Goal: Task Accomplishment & Management: Use online tool/utility

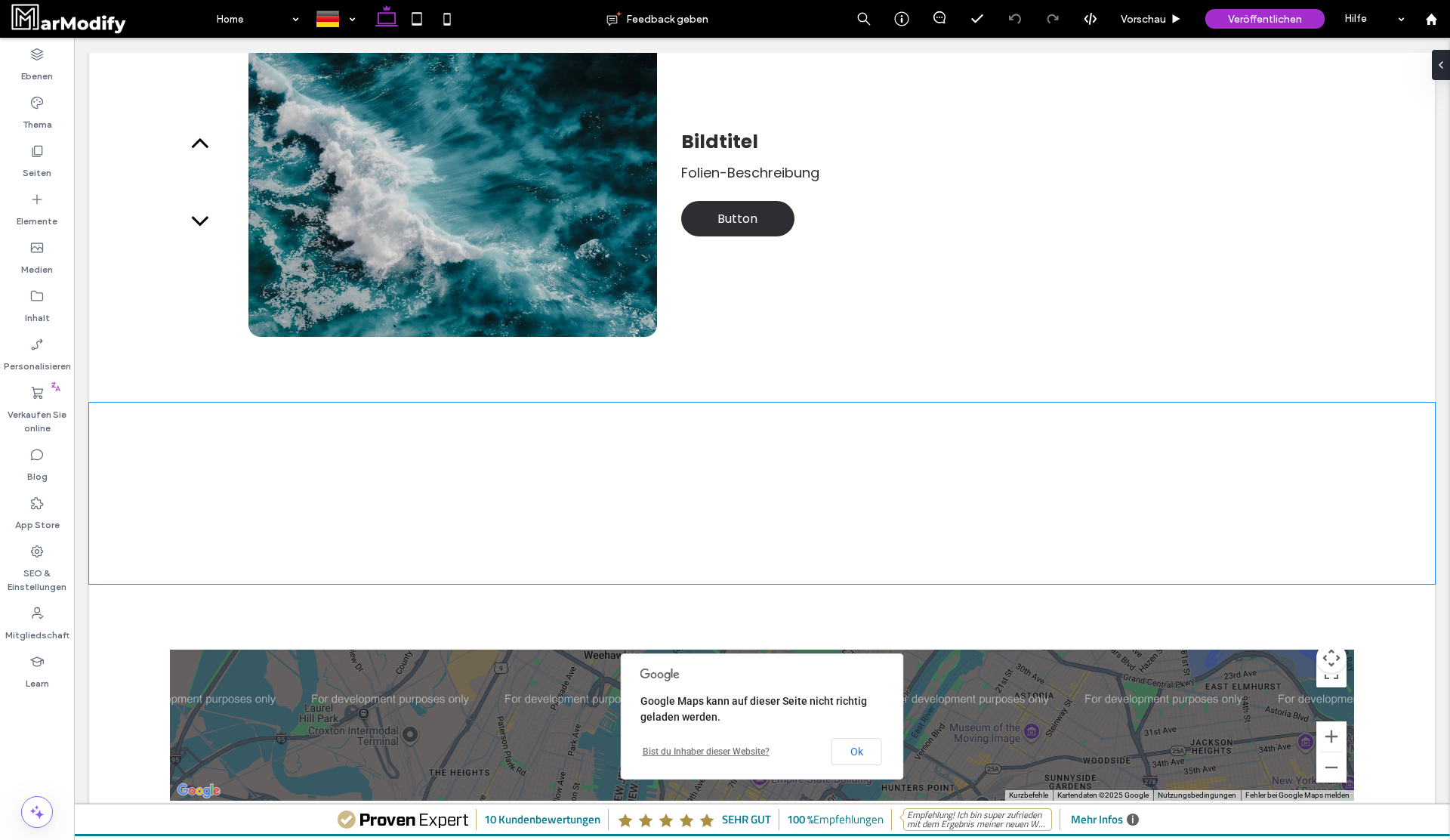
scroll to position [630, 0]
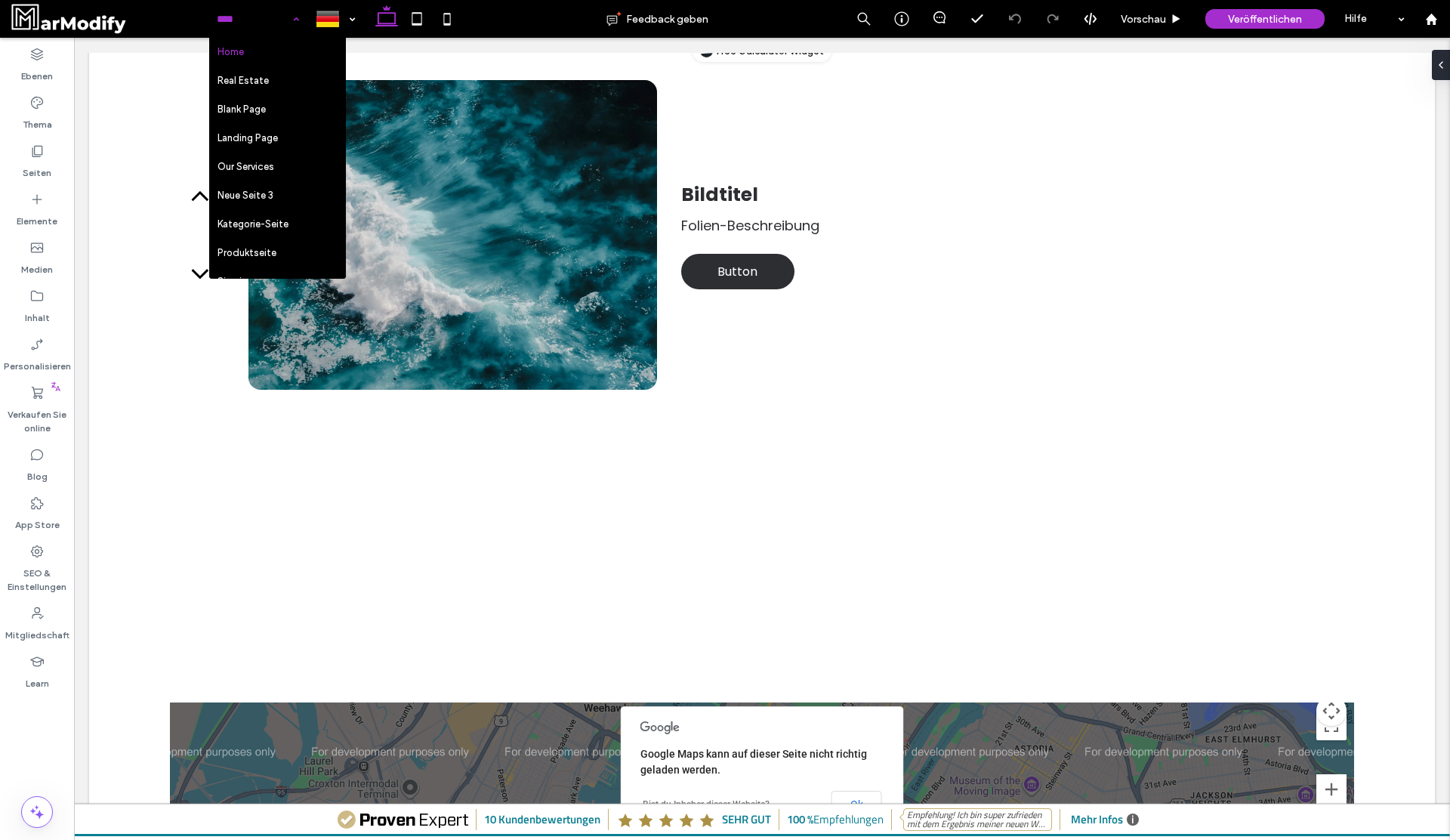
click at [268, 12] on input at bounding box center [254, 19] width 75 height 38
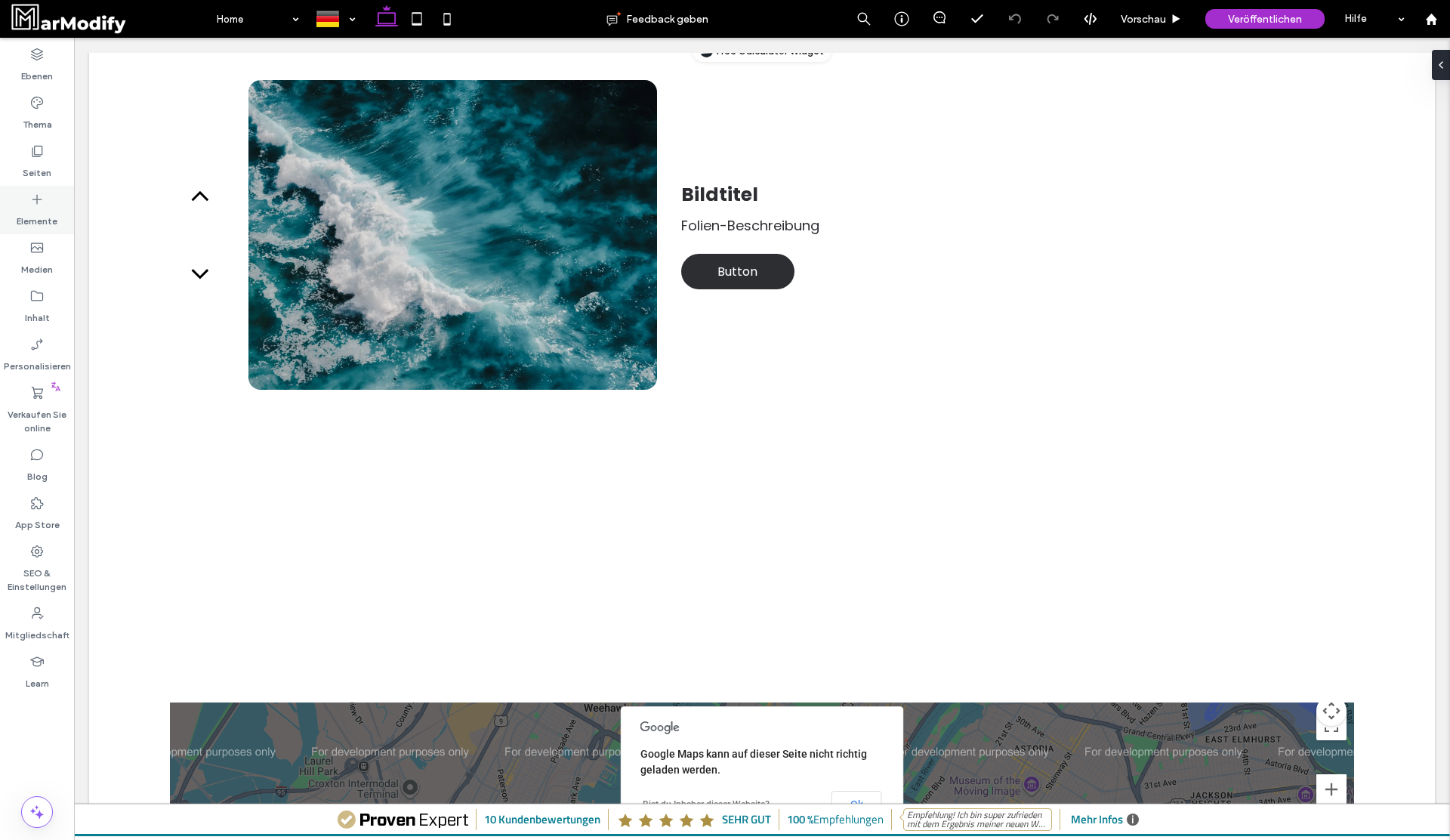
click at [52, 221] on label "Elemente" at bounding box center [37, 218] width 41 height 21
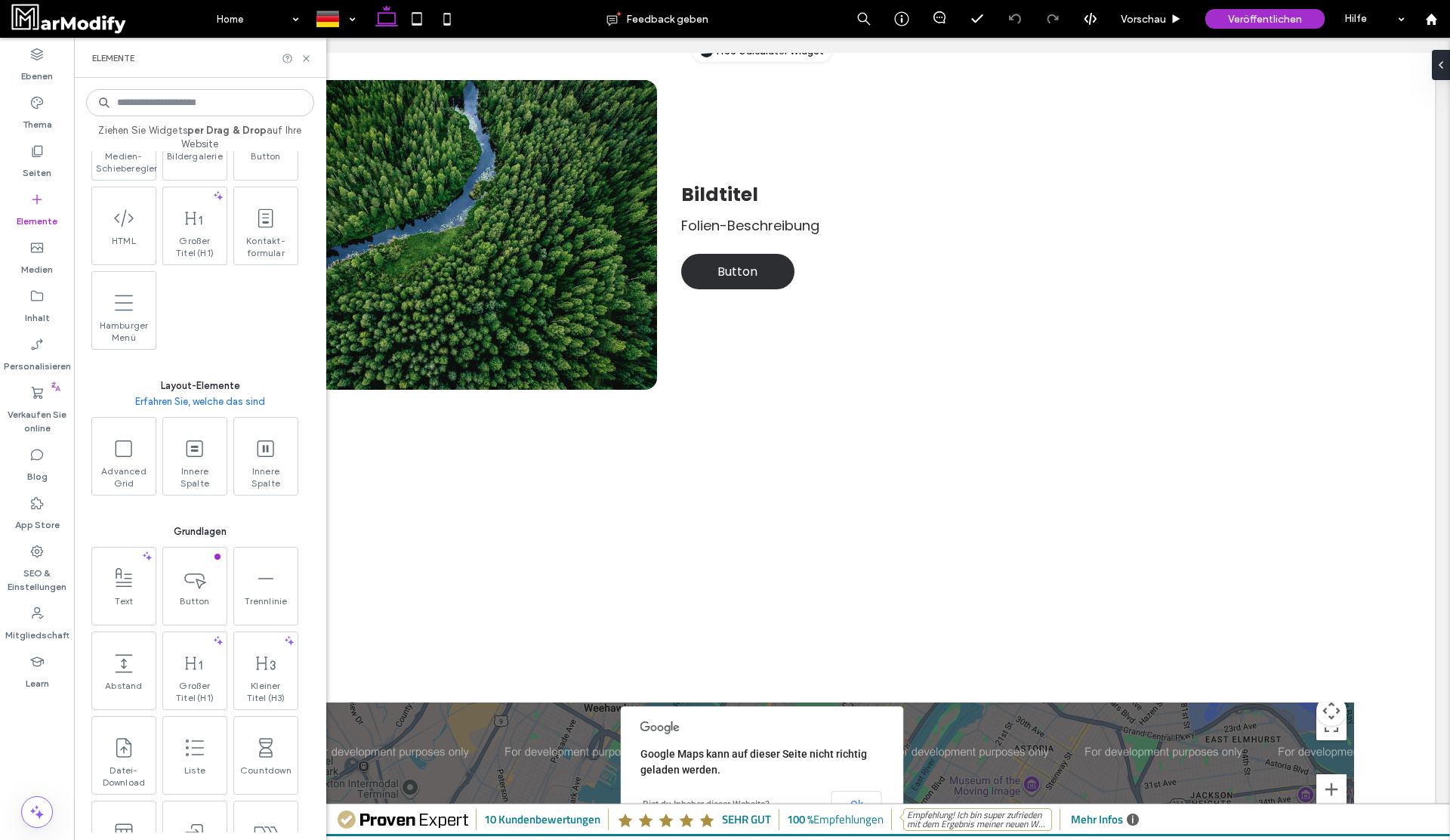
scroll to position [0, 0]
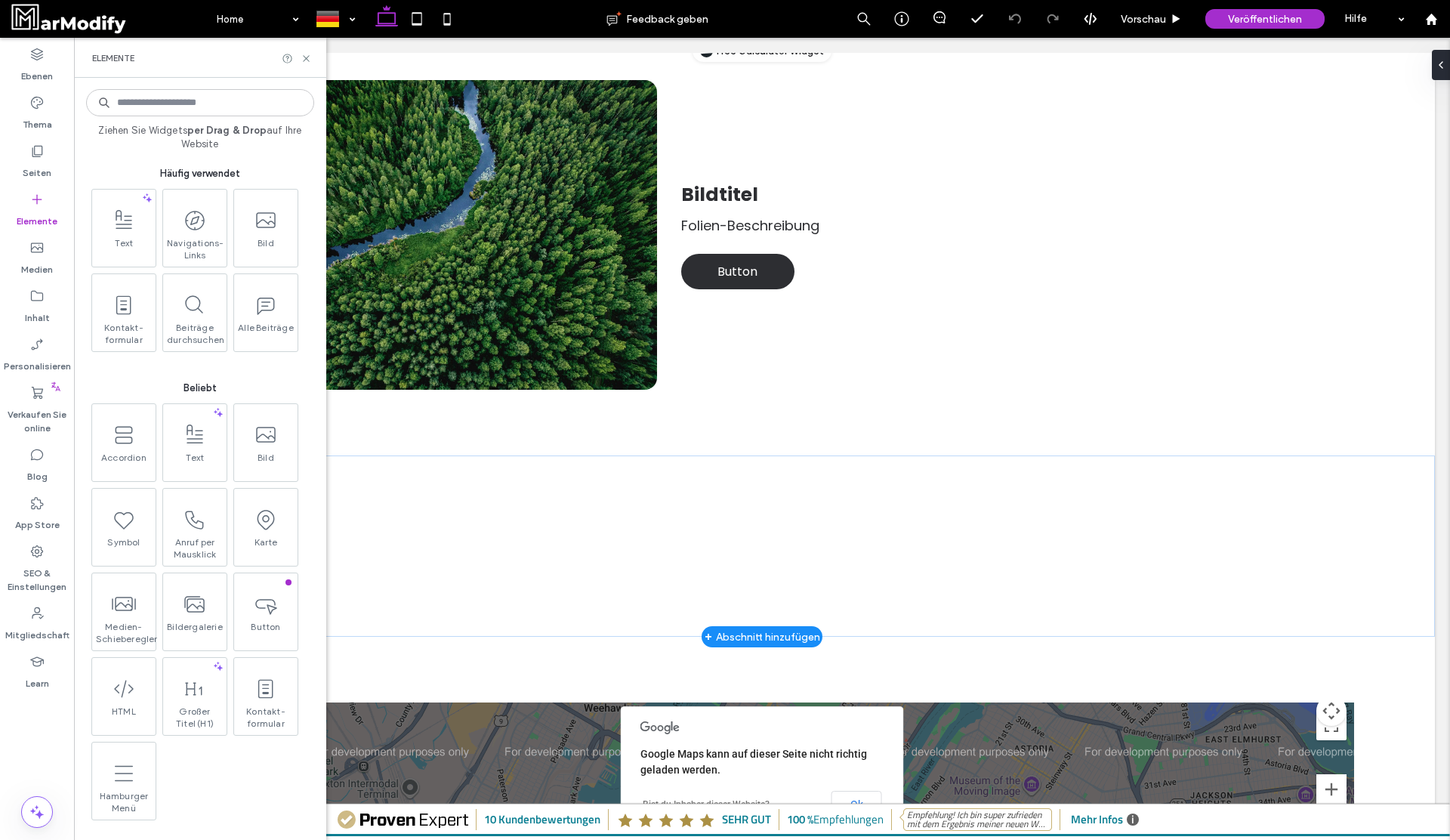
click at [756, 639] on div "+ Abschnitt hinzufügen" at bounding box center [762, 637] width 115 height 17
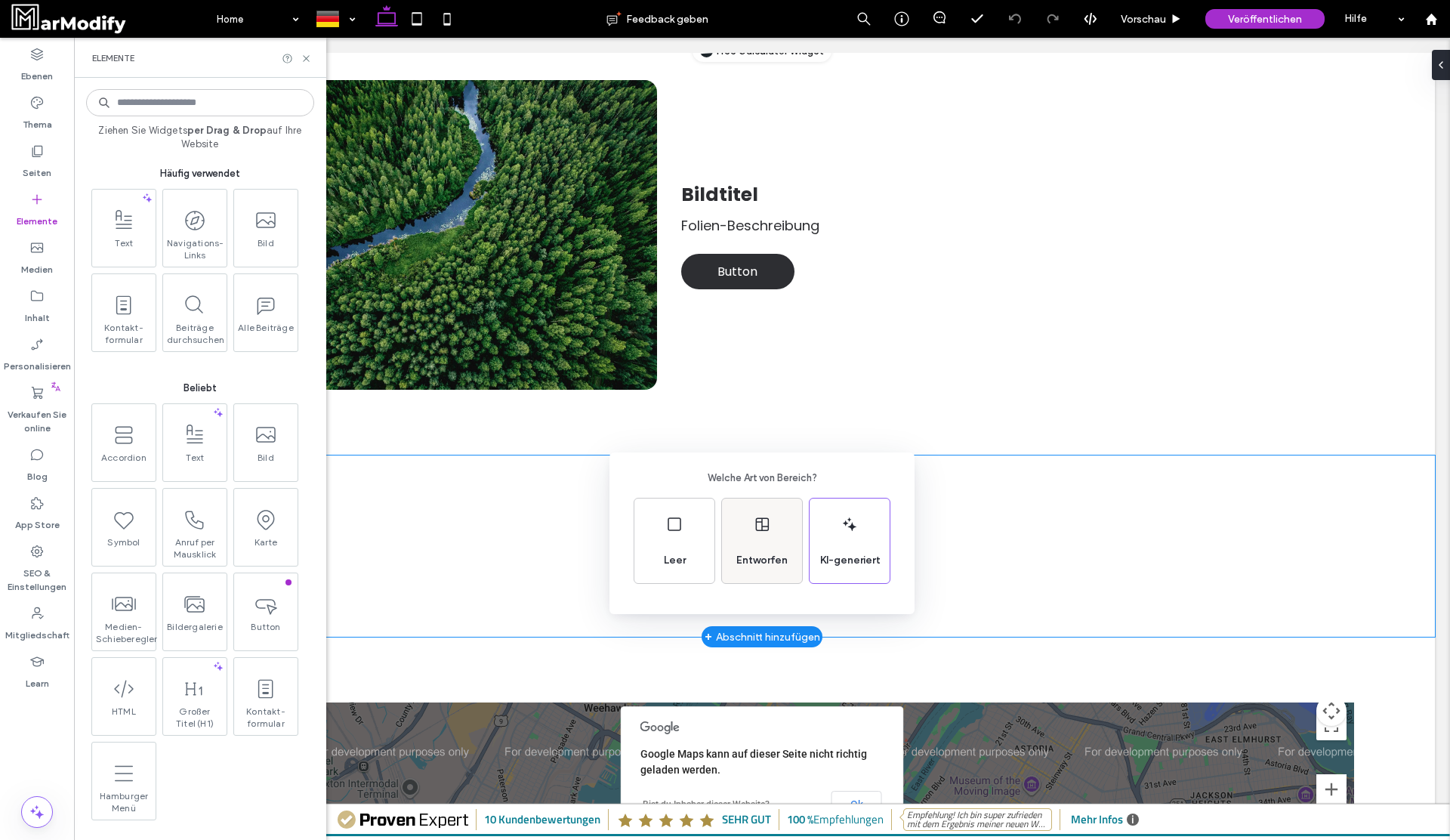
click at [774, 548] on div "Entworfen" at bounding box center [762, 560] width 64 height 33
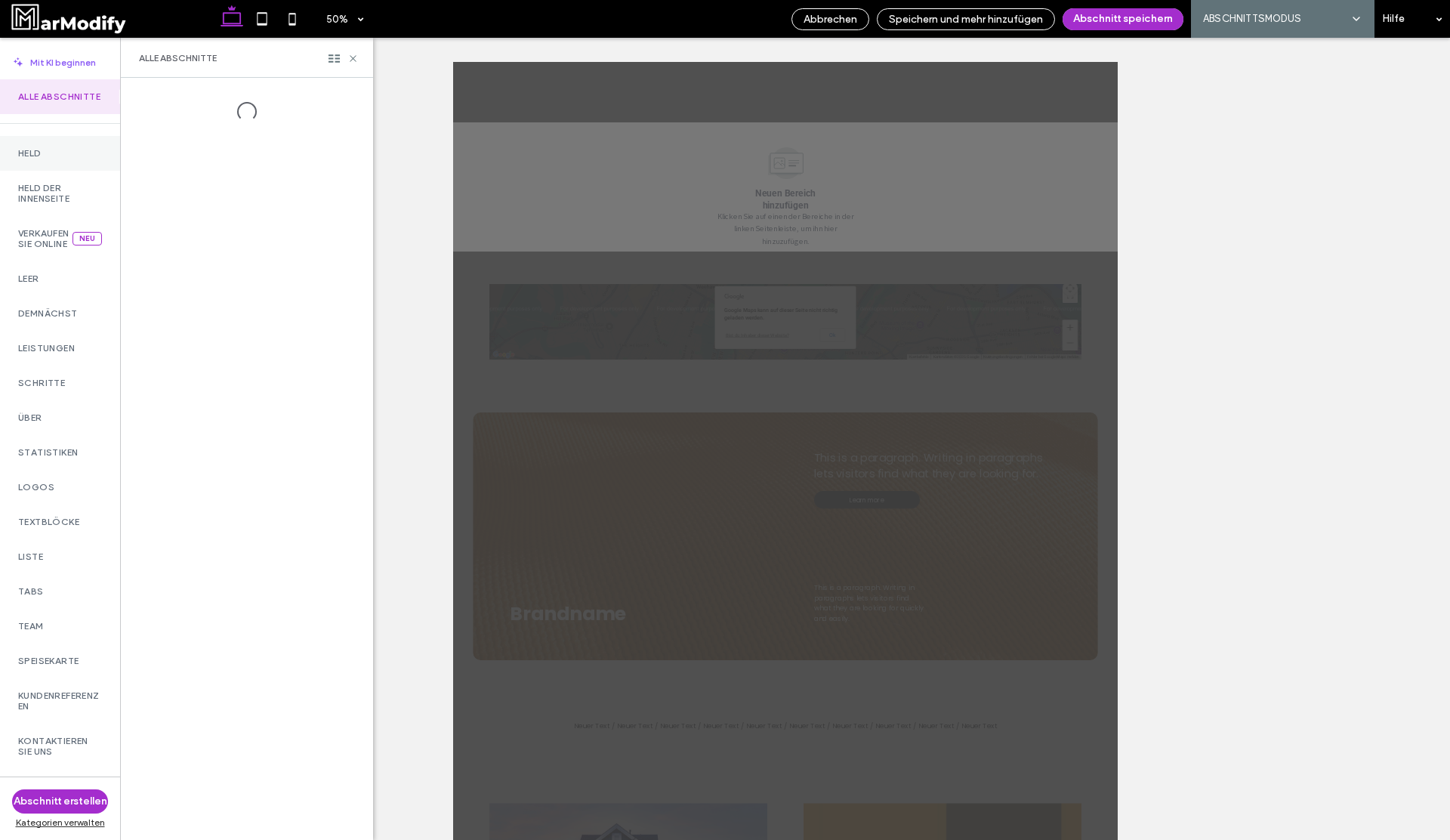
click at [52, 169] on div "Held" at bounding box center [60, 153] width 120 height 35
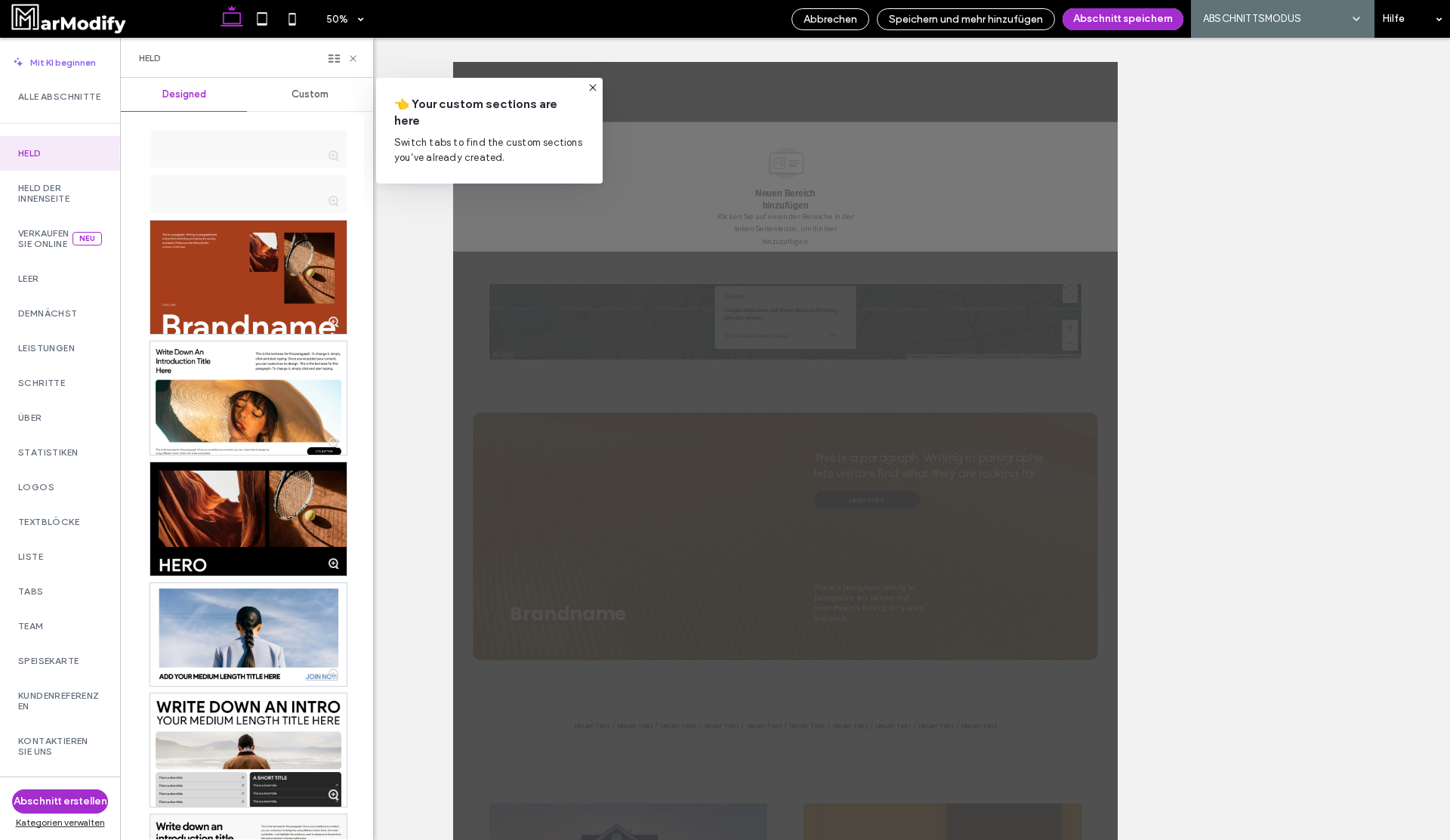
drag, startPoint x: 592, startPoint y: 86, endPoint x: 271, endPoint y: 49, distance: 323.1
click at [592, 86] on use at bounding box center [592, 87] width 7 height 7
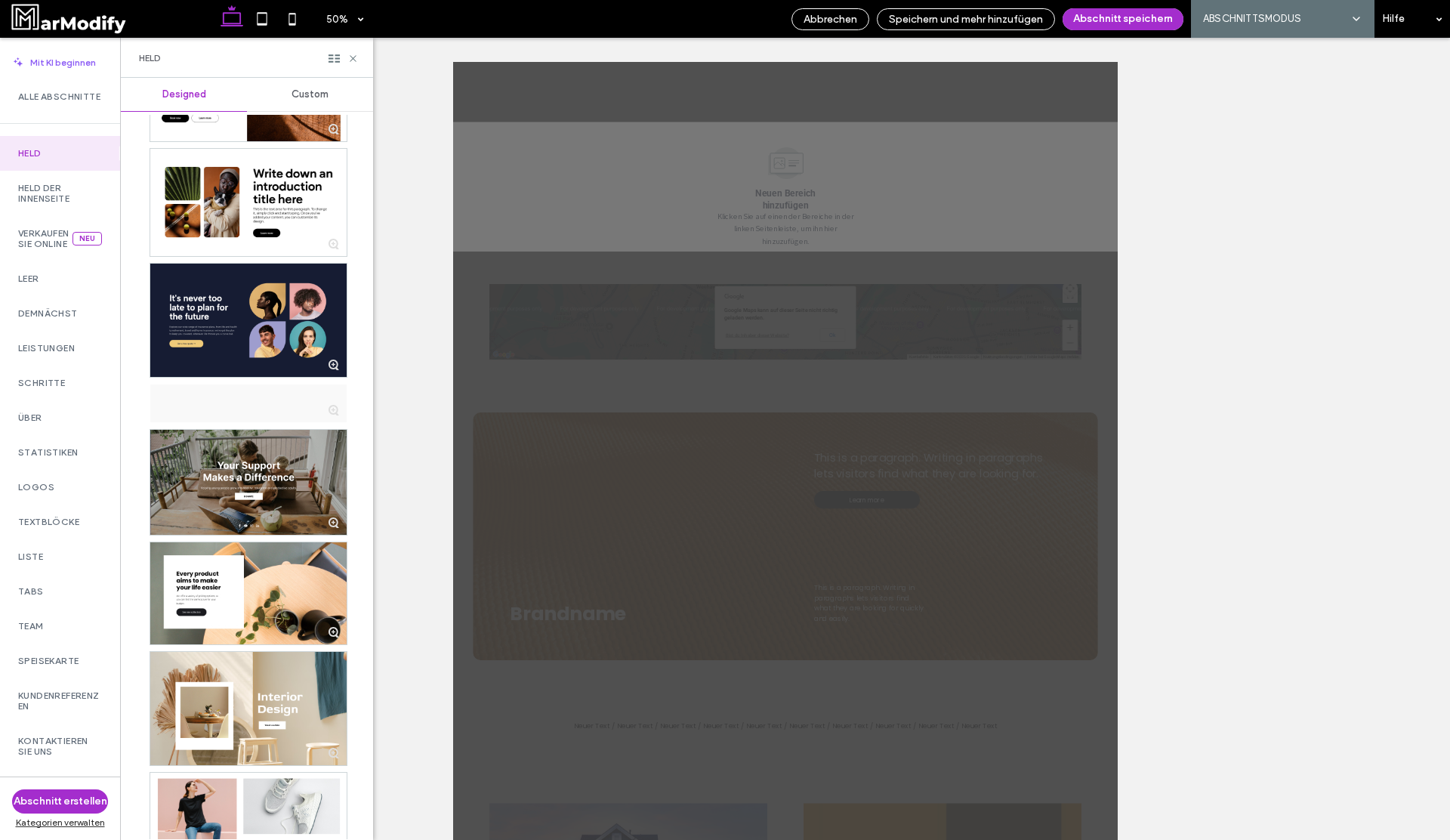
scroll to position [5790, 0]
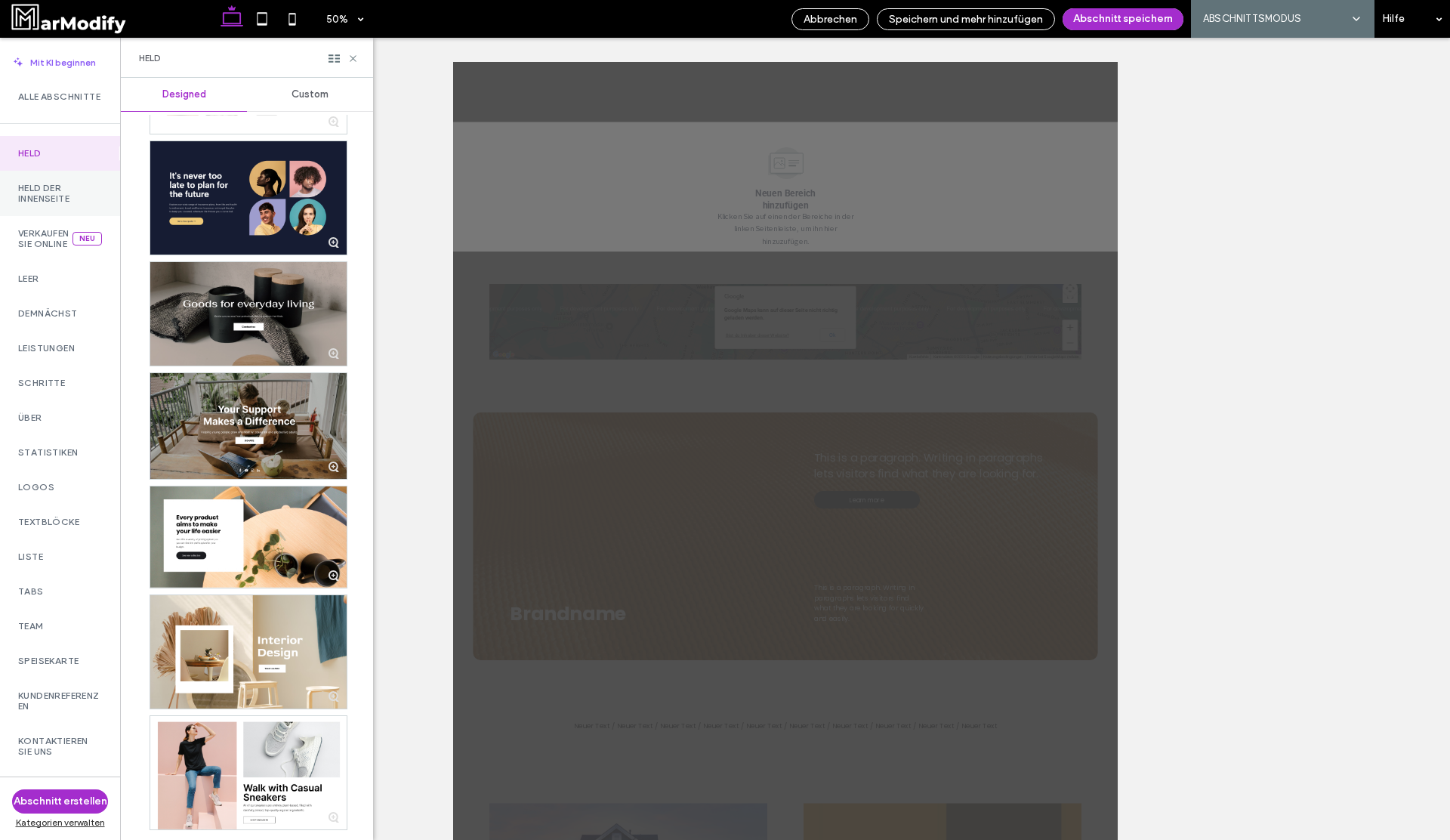
click at [81, 204] on label "Held der Innenseite" at bounding box center [60, 193] width 84 height 21
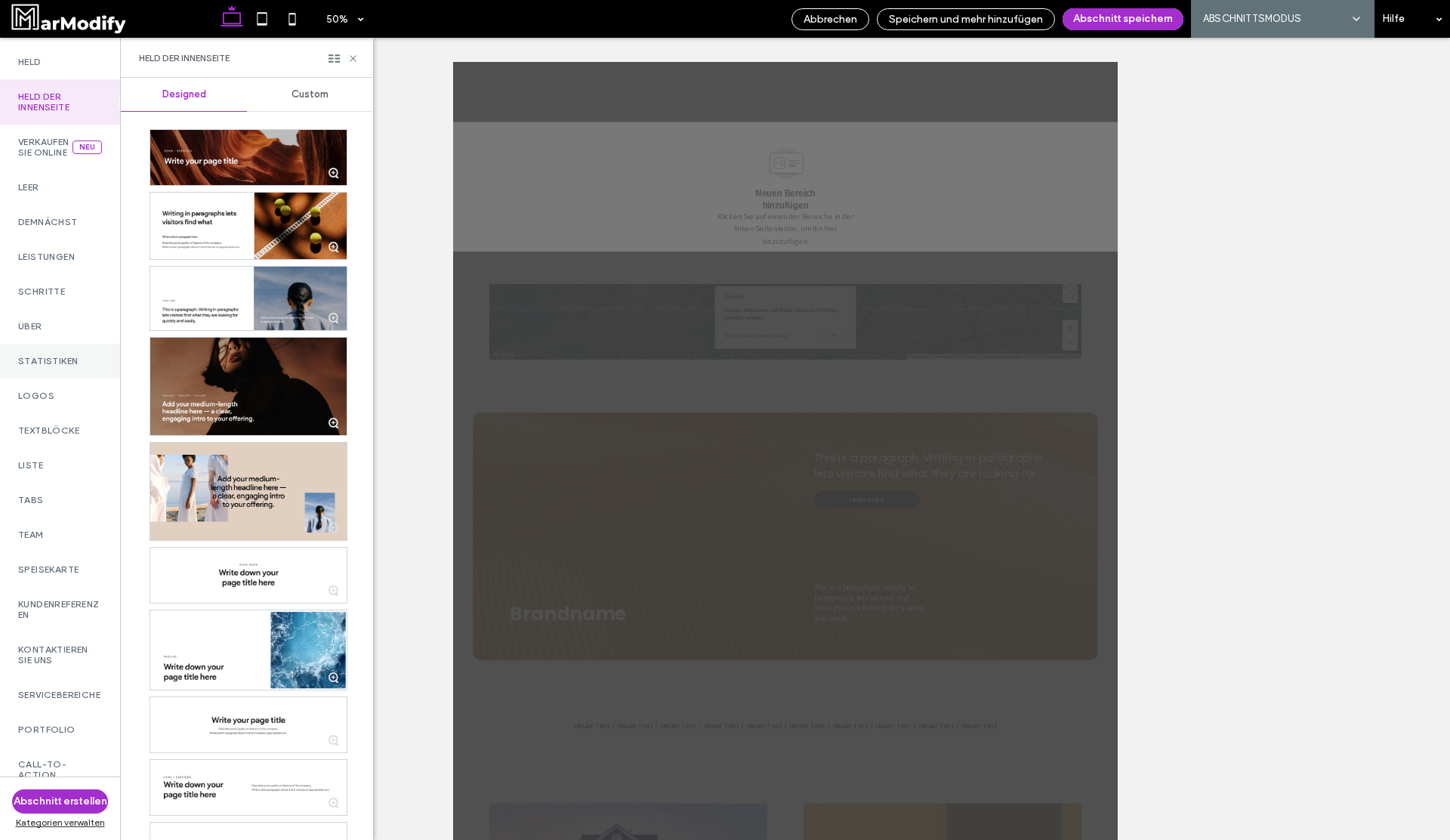
scroll to position [0, 0]
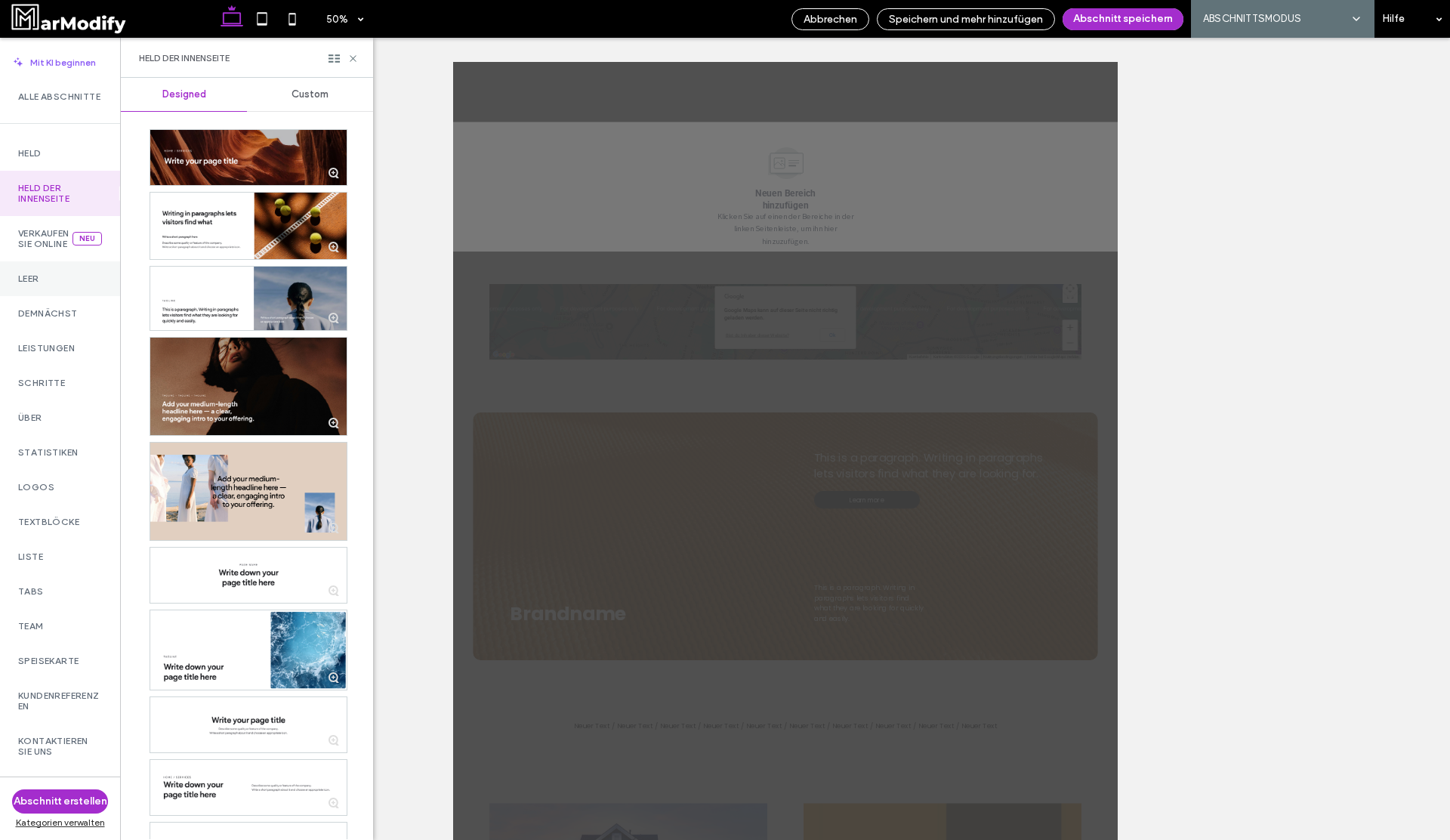
click at [51, 284] on label "Leer" at bounding box center [60, 279] width 84 height 11
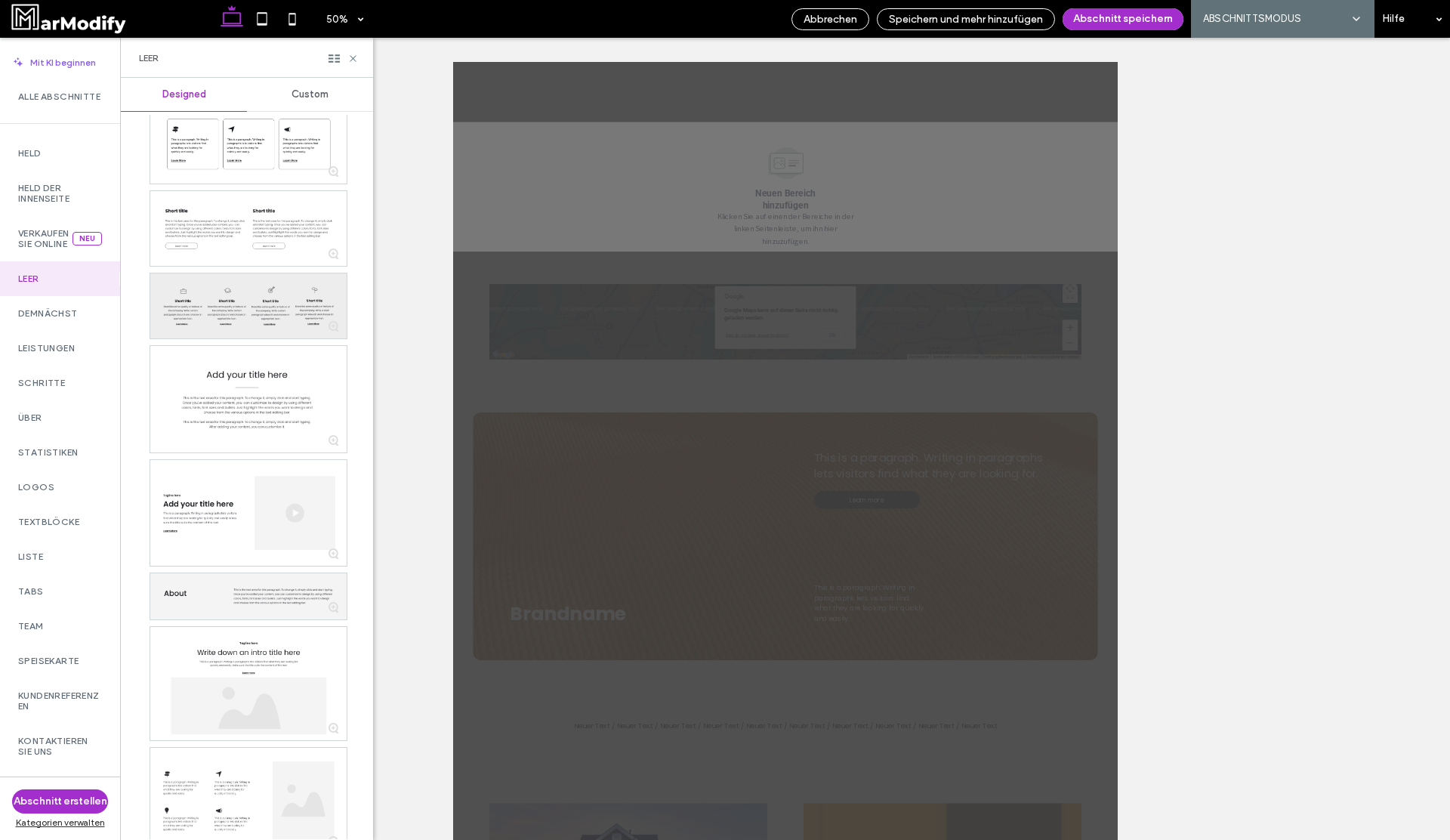
scroll to position [275, 0]
click at [90, 324] on div "Demnächst" at bounding box center [60, 313] width 120 height 35
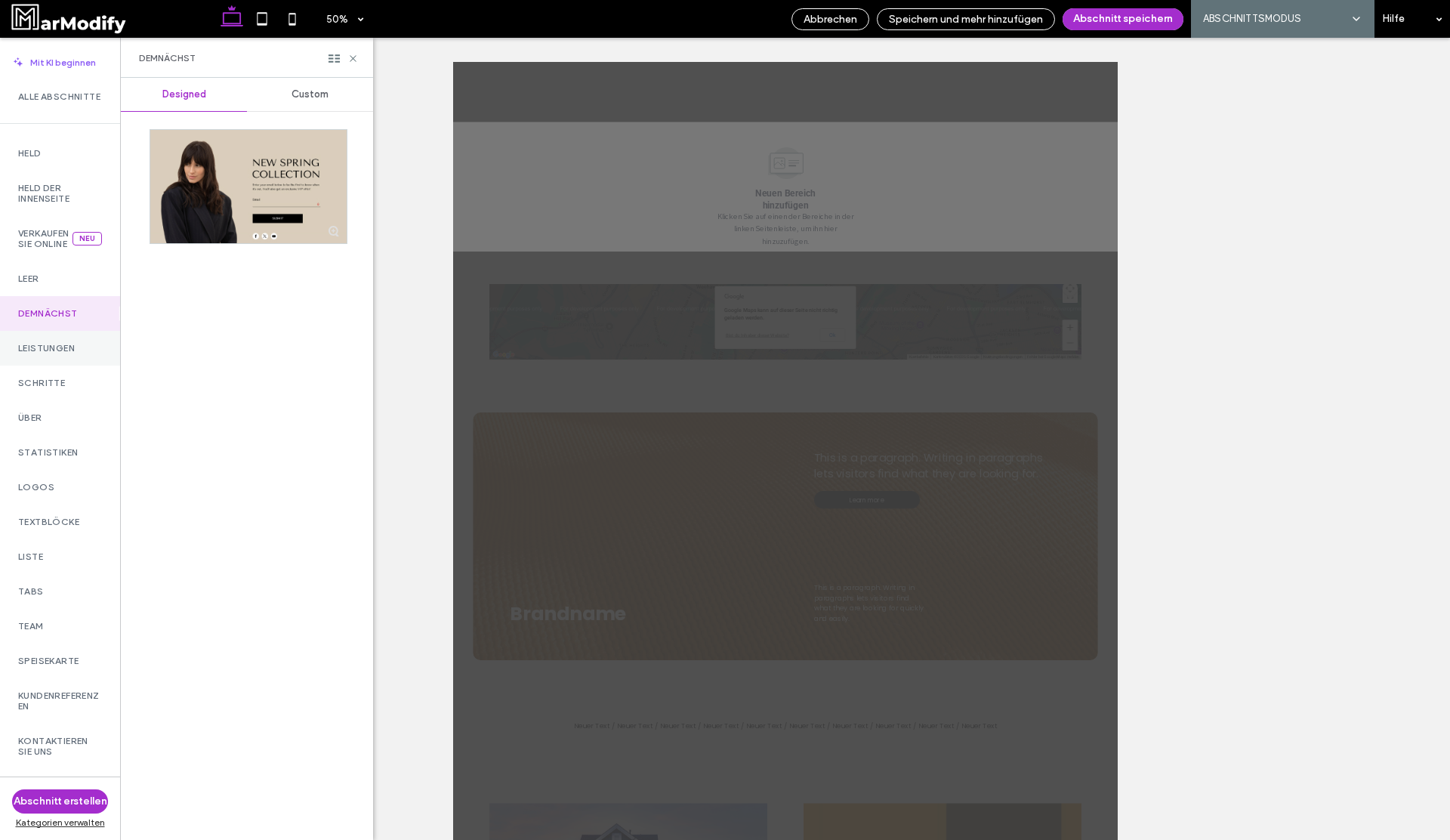
click at [57, 362] on div "Leistungen" at bounding box center [60, 348] width 120 height 35
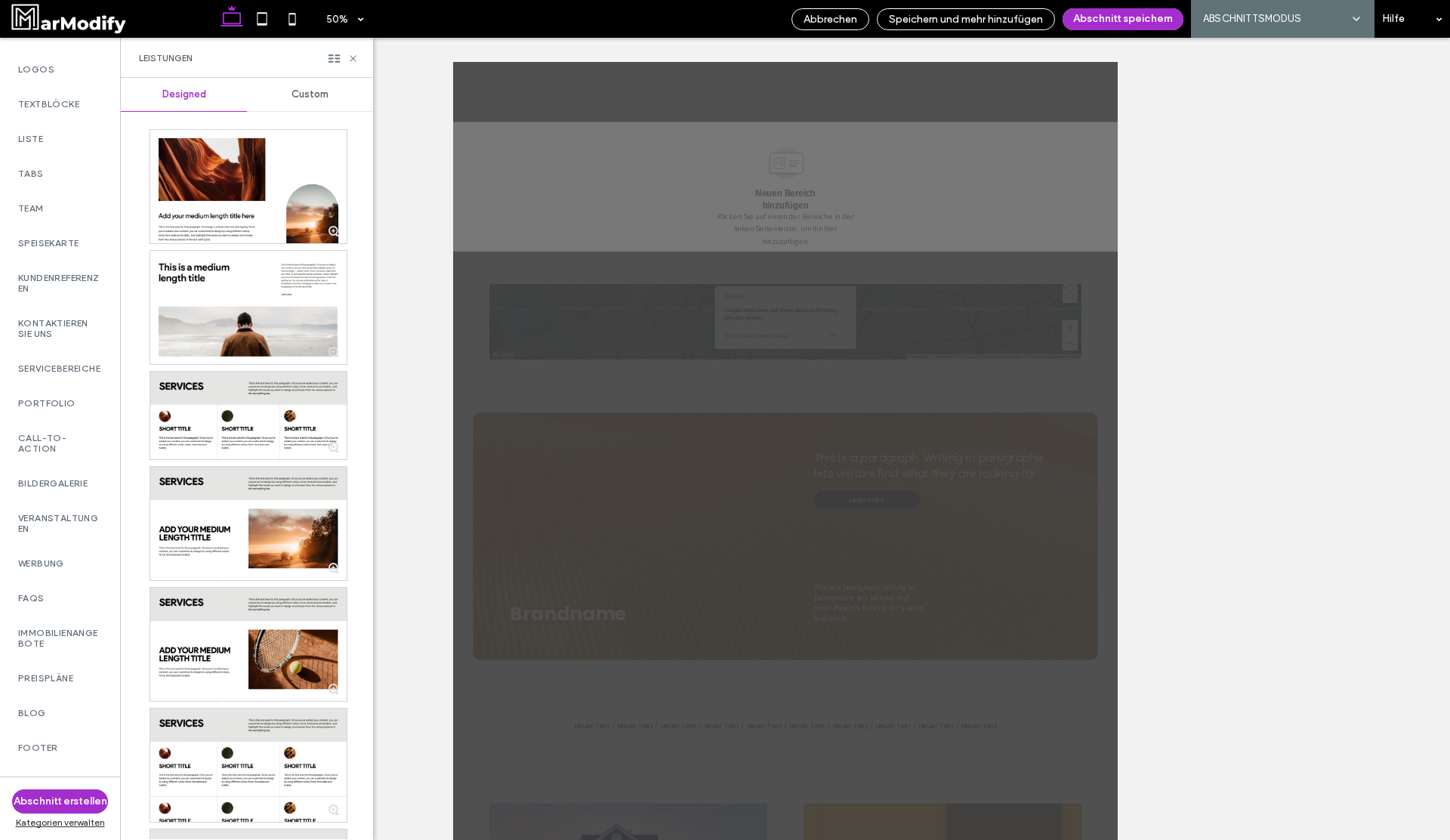
scroll to position [471, 0]
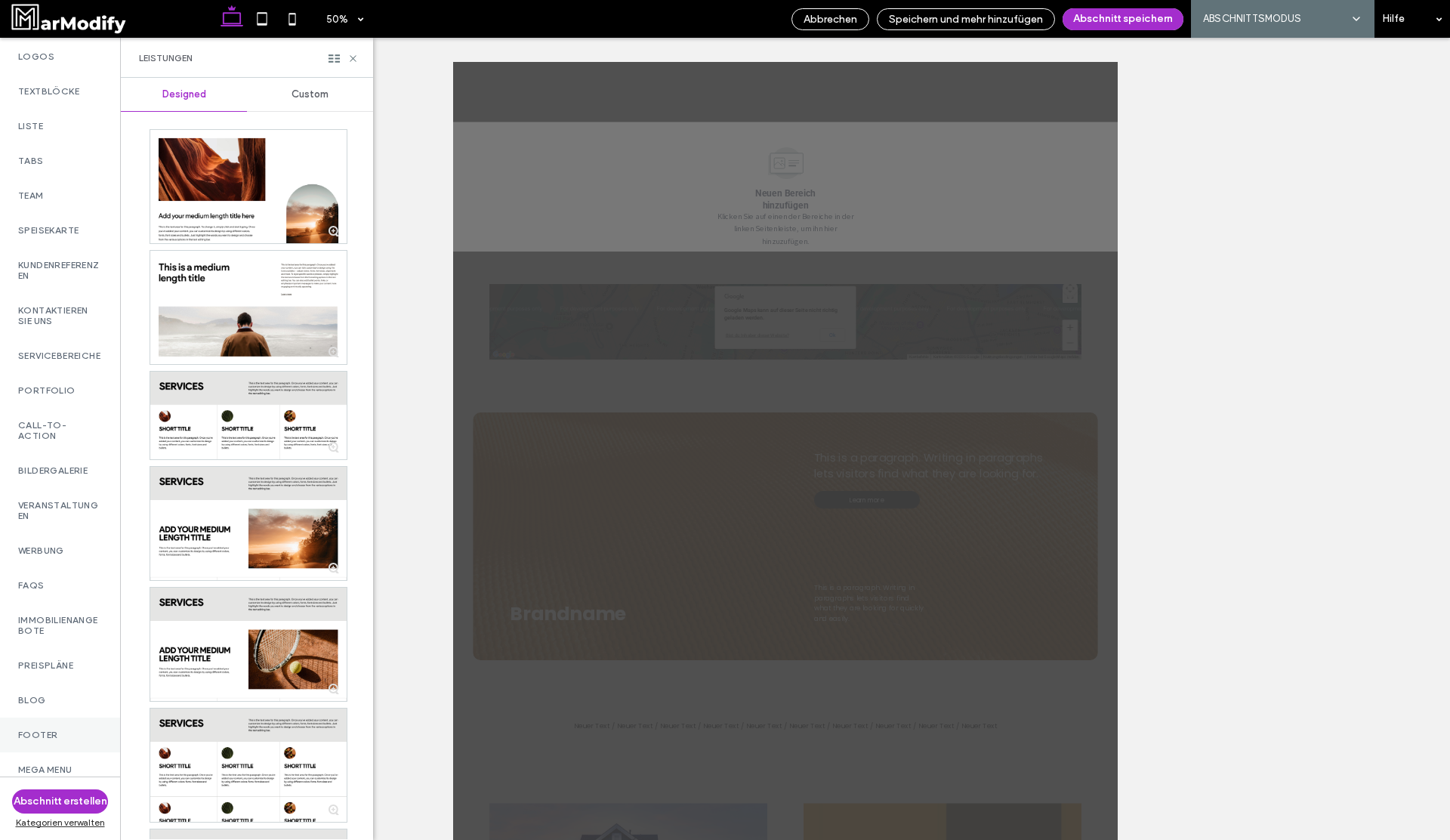
click at [74, 730] on label "Footer" at bounding box center [60, 735] width 84 height 11
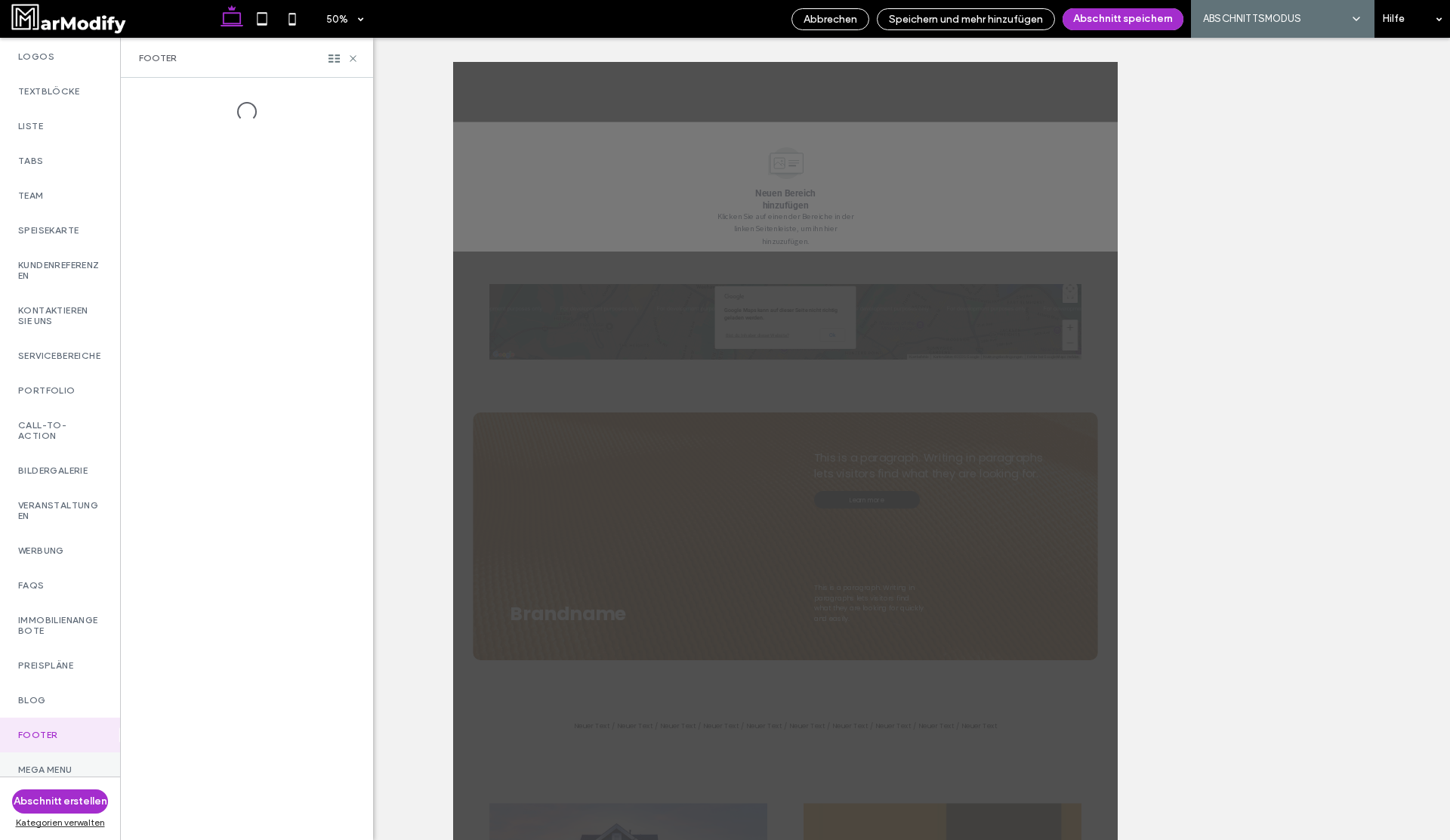
click at [61, 766] on label "Mega Menu" at bounding box center [60, 769] width 84 height 11
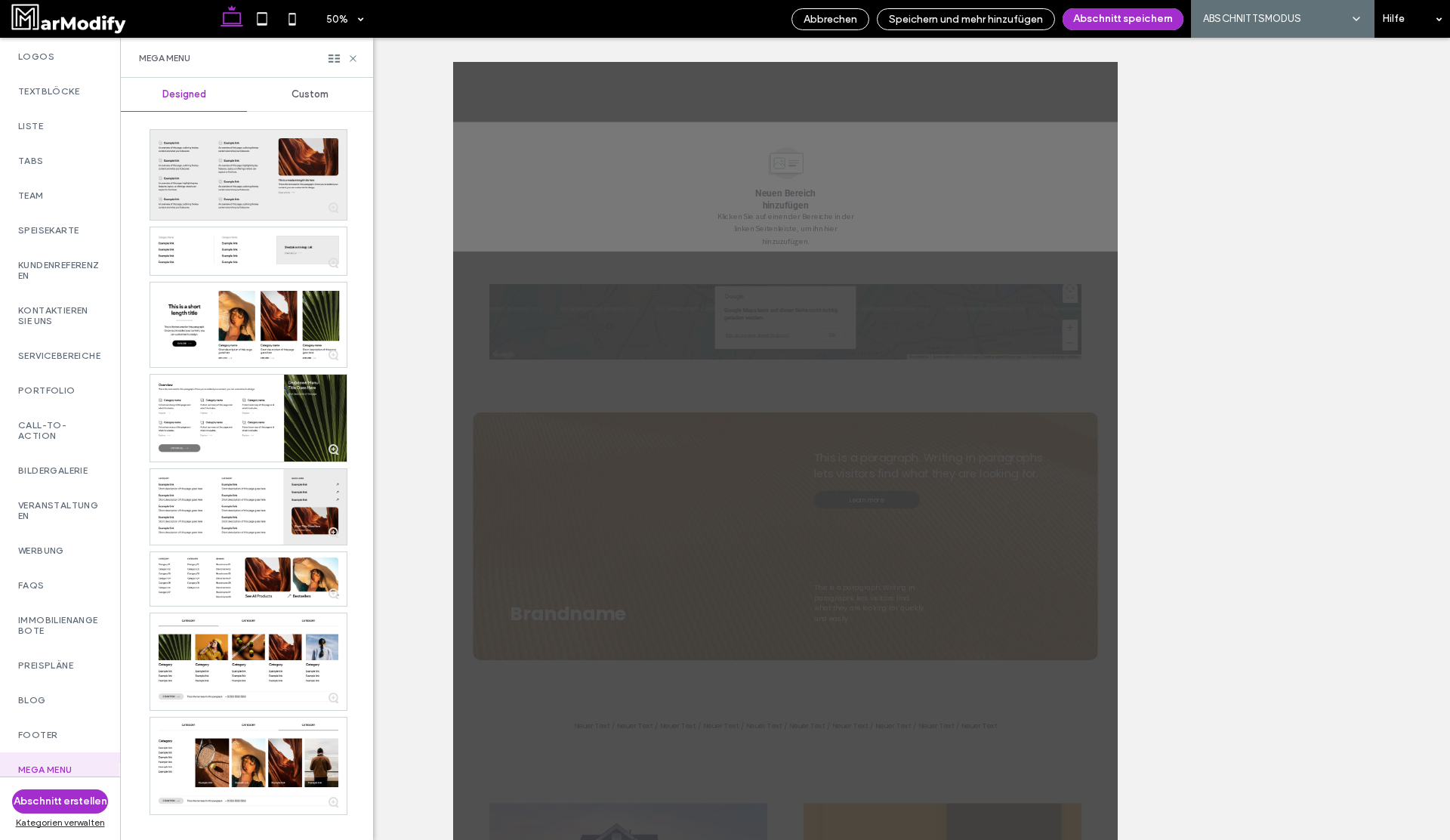
click at [278, 156] on div at bounding box center [248, 174] width 196 height 90
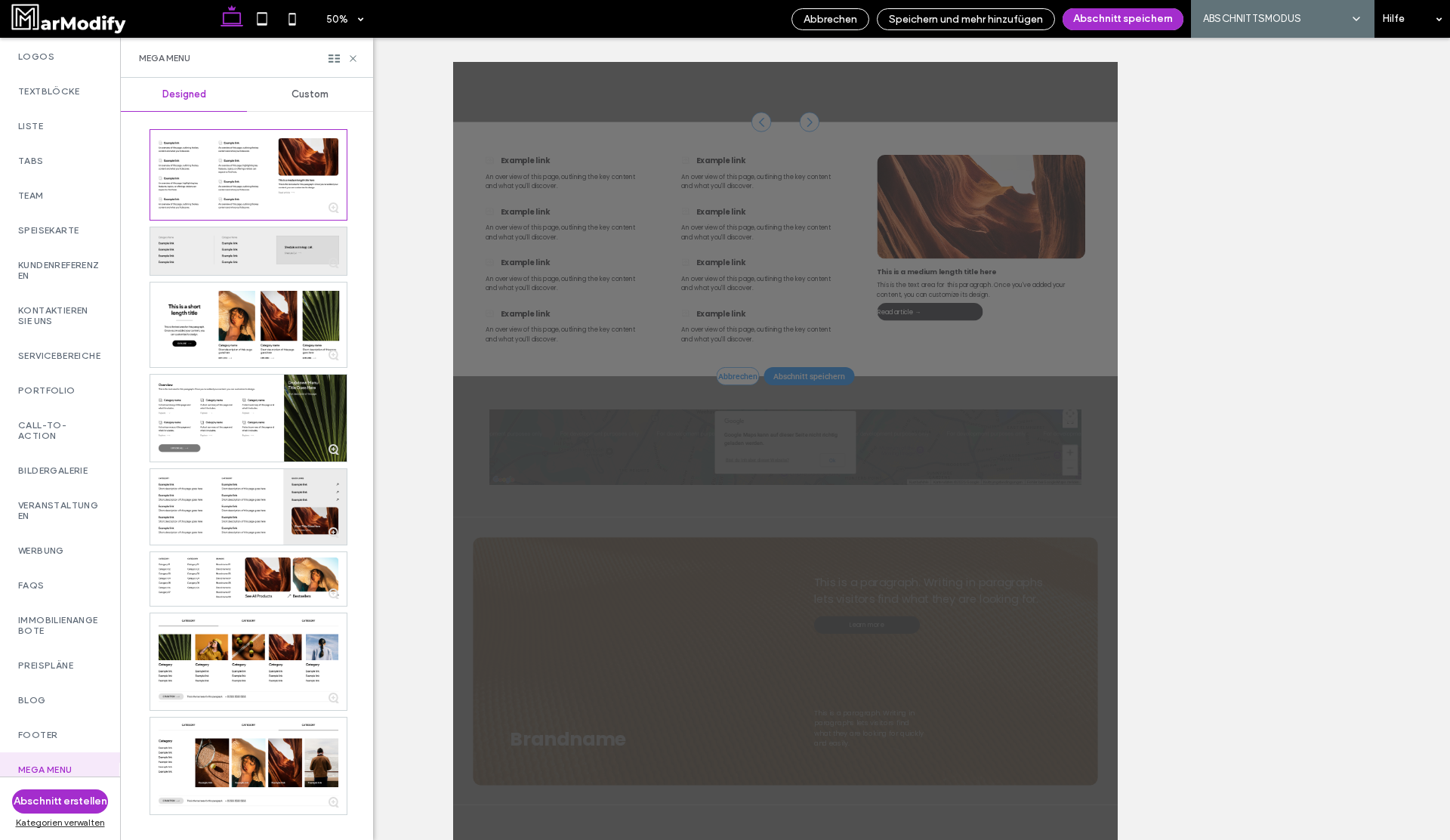
click at [256, 259] on div at bounding box center [248, 251] width 196 height 48
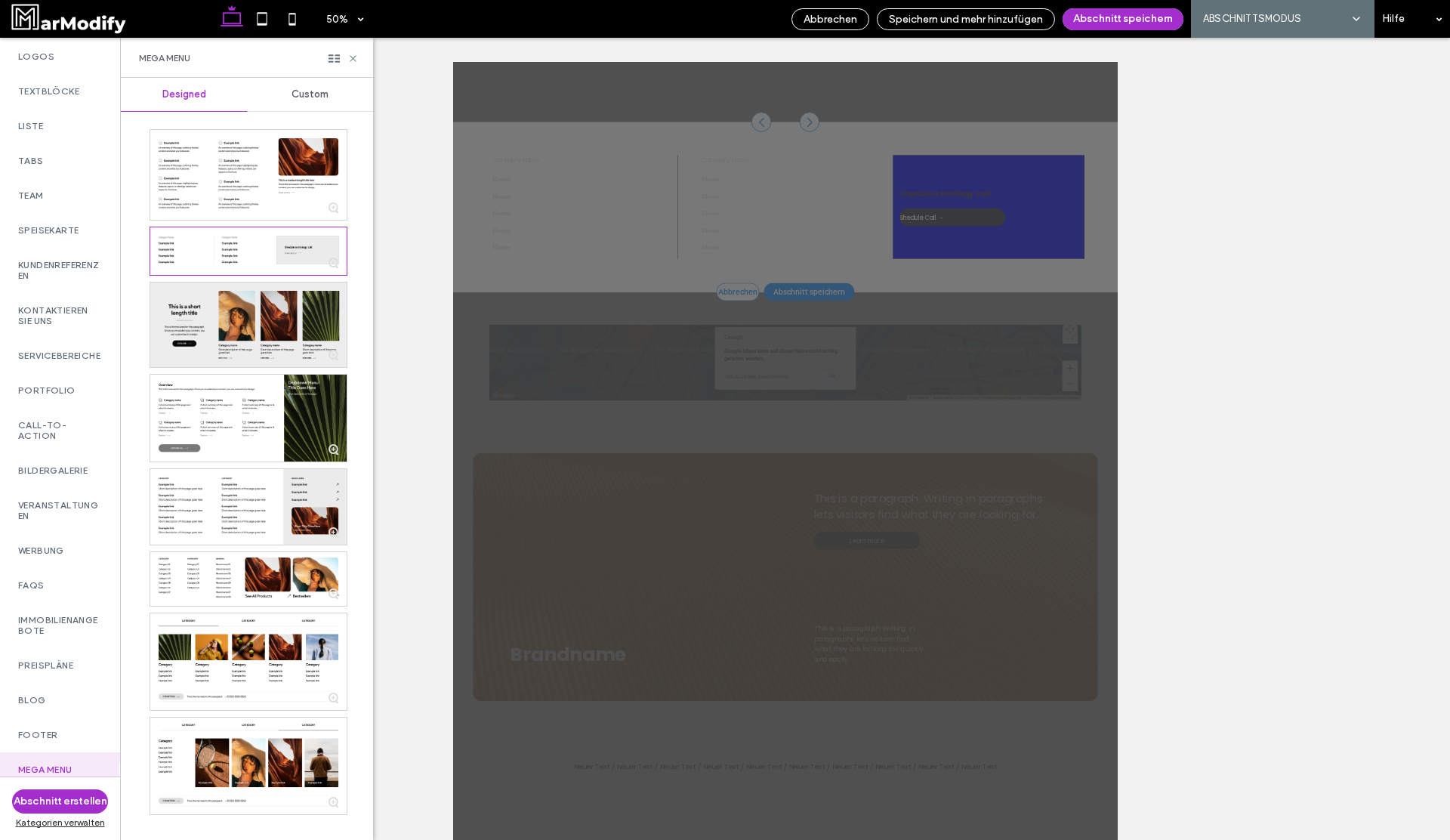
click at [253, 305] on div at bounding box center [248, 325] width 196 height 85
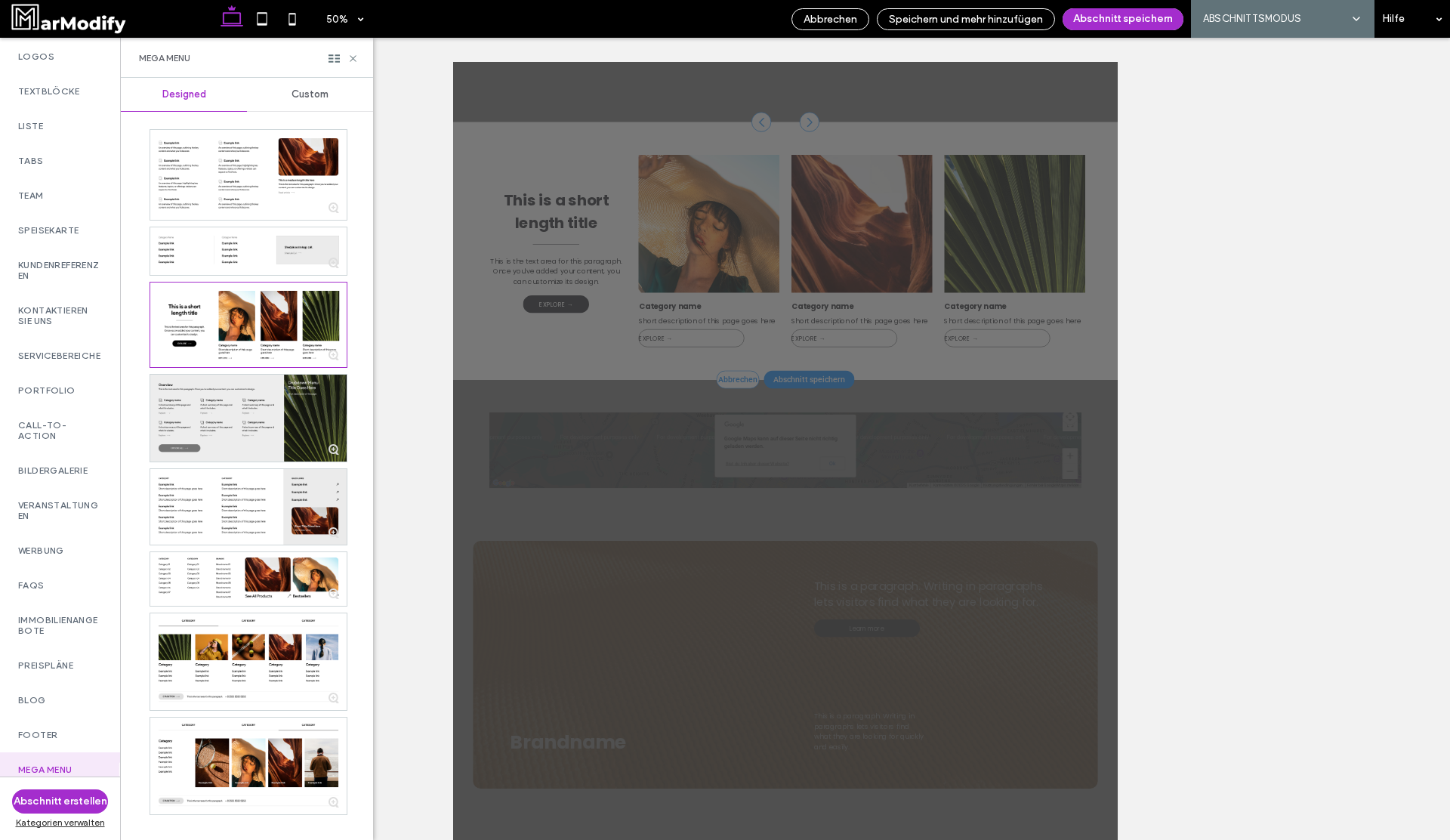
click at [253, 392] on div at bounding box center [248, 418] width 196 height 87
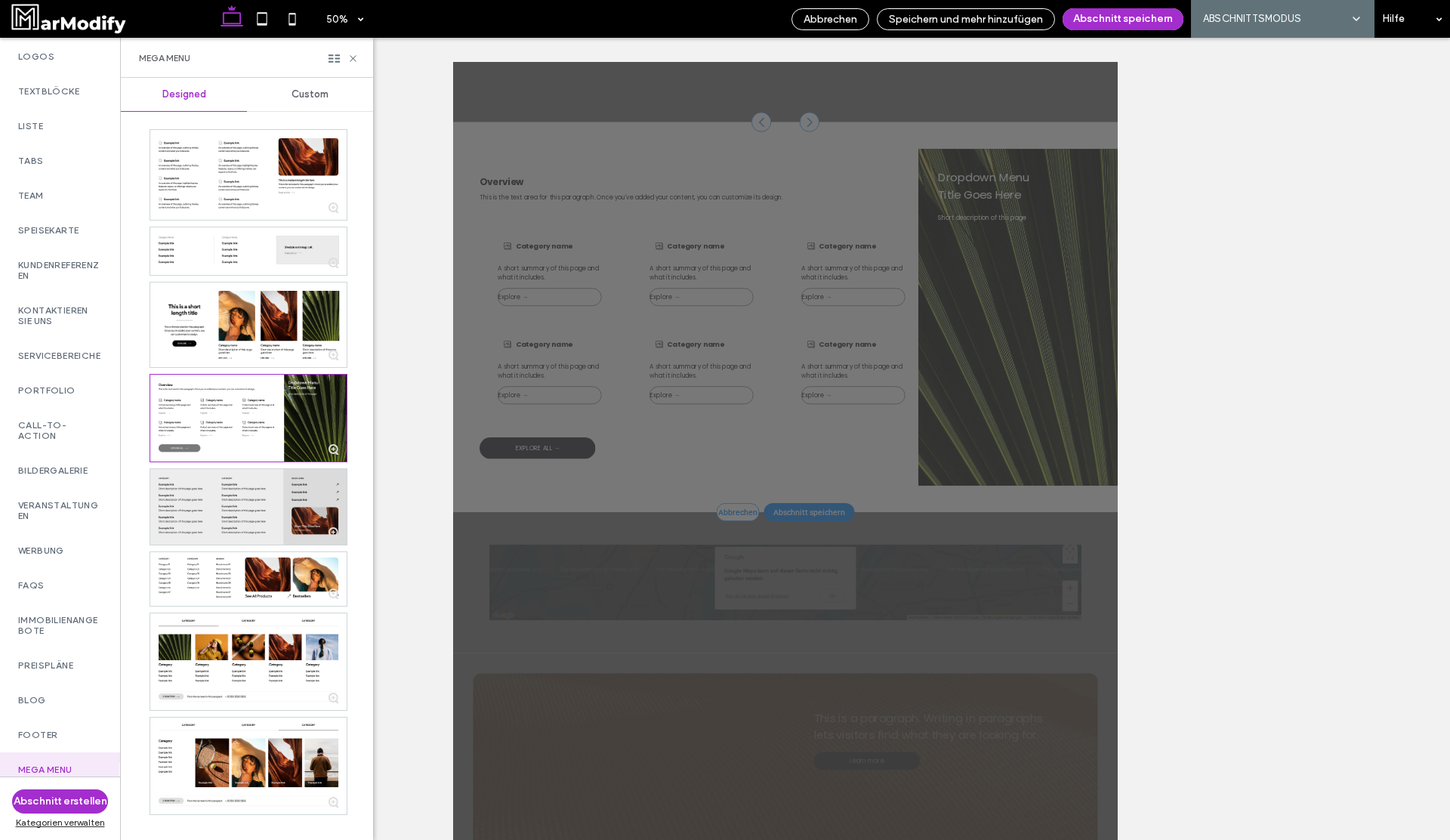
click at [259, 519] on div at bounding box center [248, 507] width 196 height 76
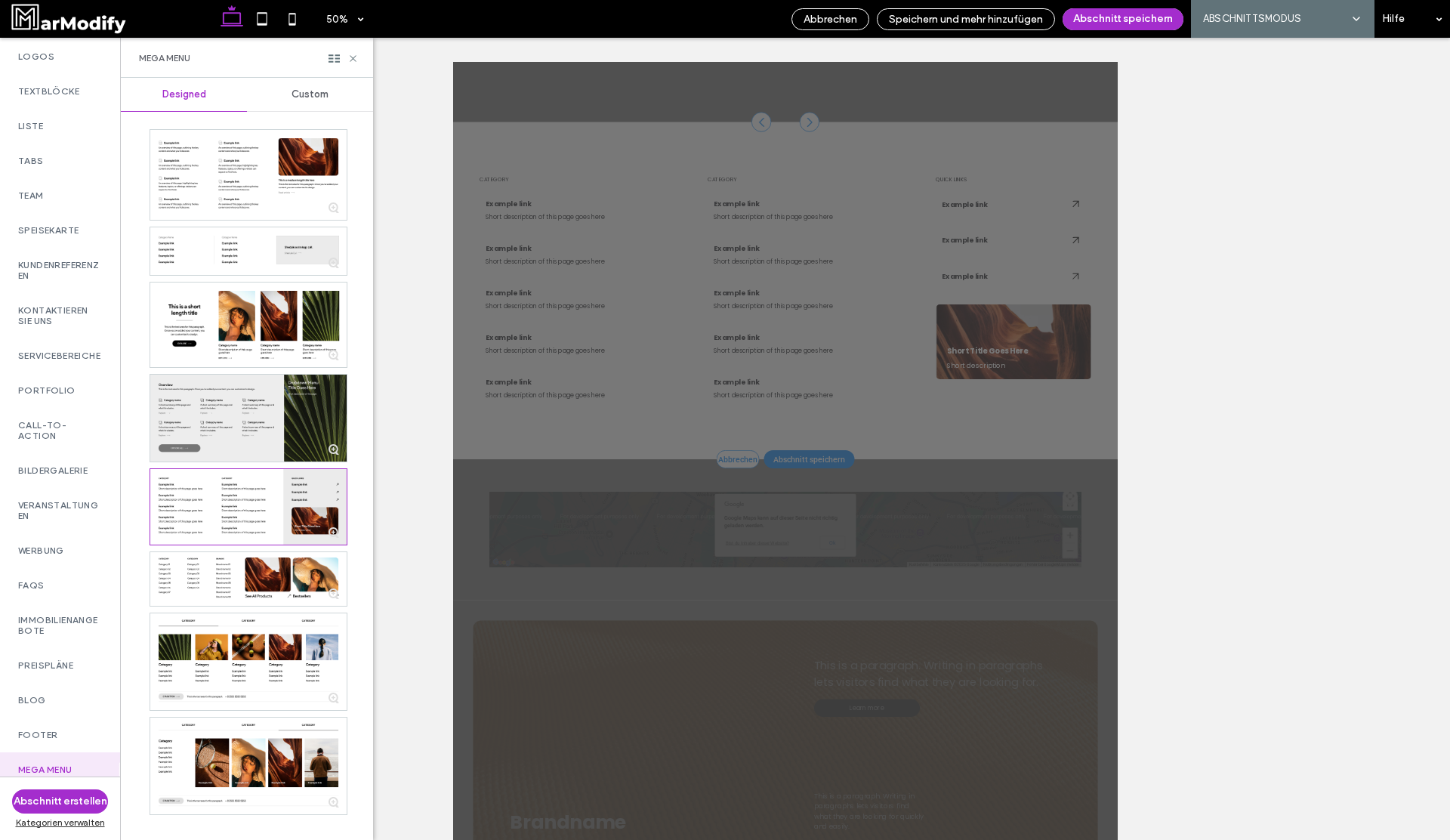
click at [252, 419] on div at bounding box center [248, 418] width 196 height 87
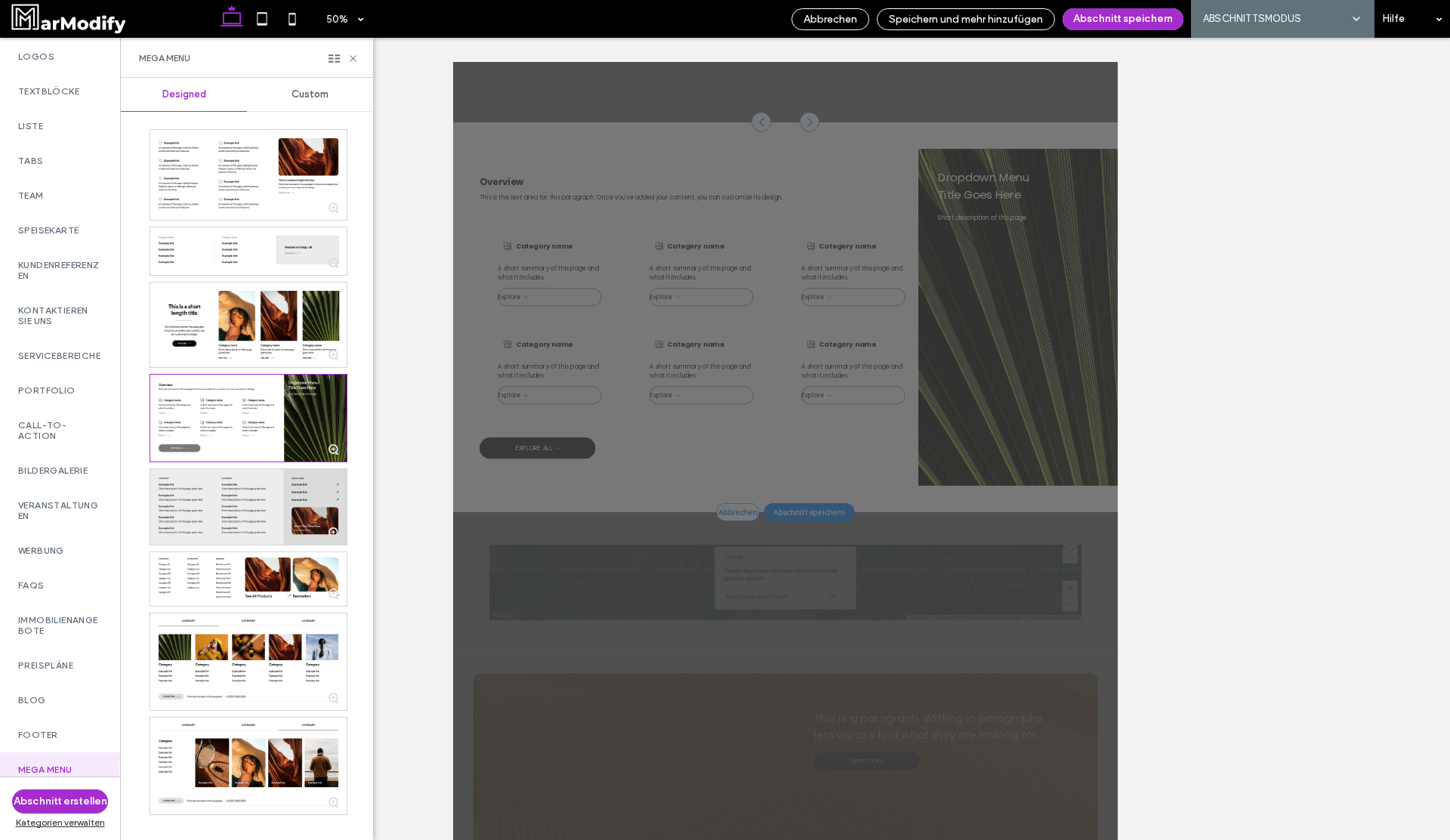
click at [268, 531] on div at bounding box center [248, 507] width 196 height 76
